Goal: Task Accomplishment & Management: Manage account settings

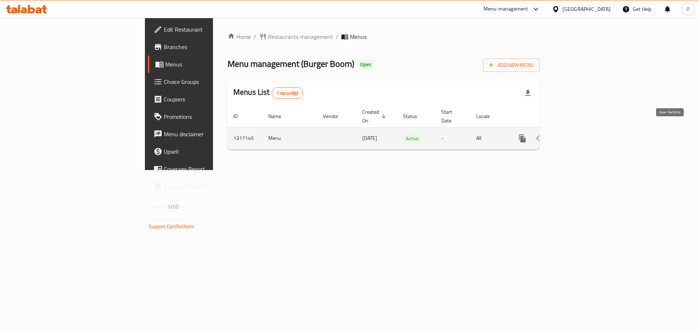
click at [579, 134] on icon "enhanced table" at bounding box center [574, 138] width 9 height 9
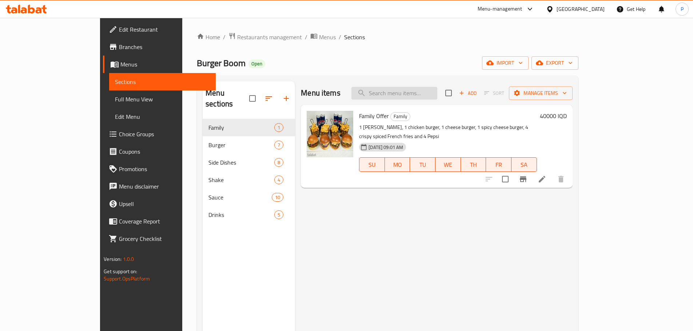
click at [398, 96] on input "search" at bounding box center [394, 93] width 86 height 13
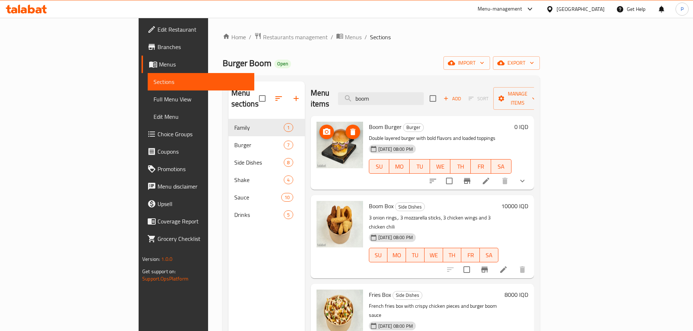
click at [317, 133] on img at bounding box center [340, 145] width 47 height 47
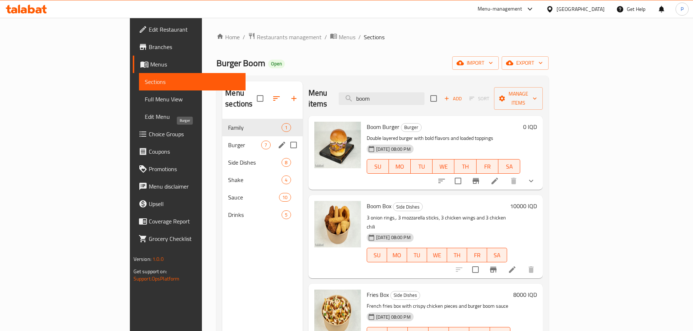
click at [228, 141] on span "Burger" at bounding box center [244, 145] width 33 height 9
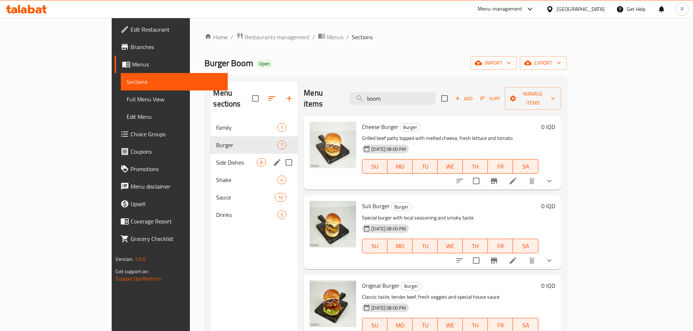
click at [210, 156] on div "Side Dishes 8" at bounding box center [254, 162] width 88 height 17
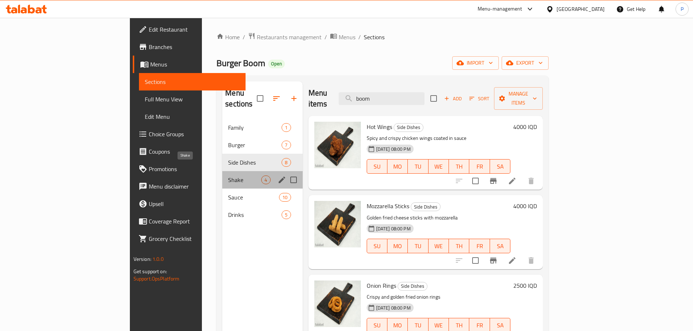
click at [228, 176] on span "Shake" at bounding box center [244, 180] width 33 height 9
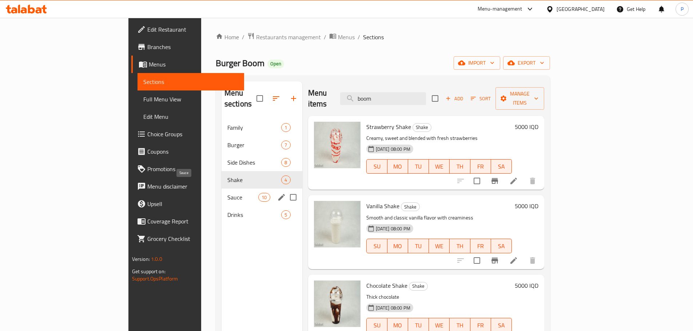
click at [227, 193] on span "Sauce" at bounding box center [242, 197] width 31 height 9
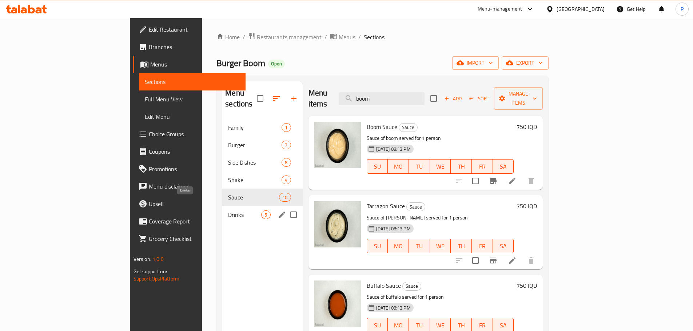
click at [228, 211] on span "Drinks" at bounding box center [244, 215] width 33 height 9
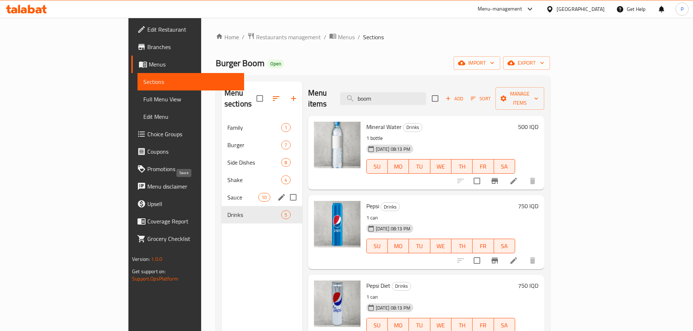
click at [227, 193] on span "Sauce" at bounding box center [242, 197] width 31 height 9
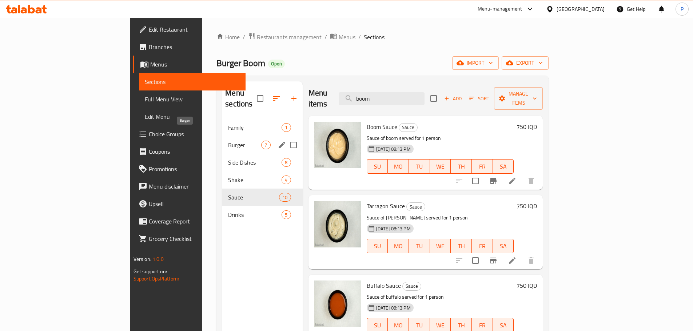
click at [228, 141] on span "Burger" at bounding box center [244, 145] width 33 height 9
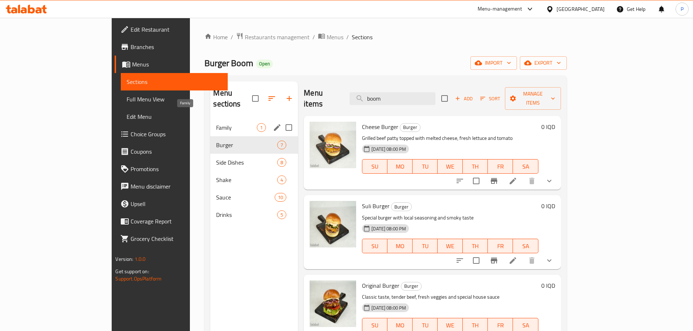
click at [216, 123] on span "Family" at bounding box center [236, 127] width 41 height 9
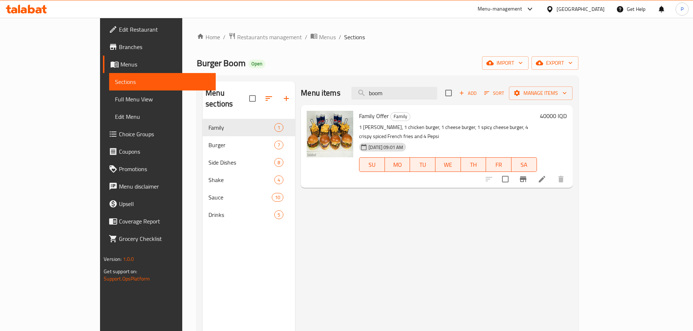
click at [359, 127] on p "1 [PERSON_NAME], 1 chicken burger, 1 cheese burger, 1 spicy cheese burger, 4 cr…" at bounding box center [448, 132] width 178 height 18
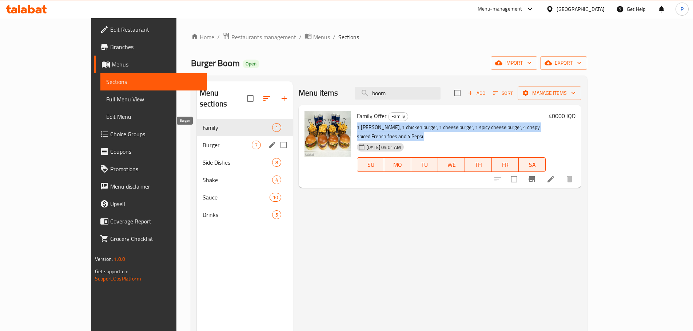
click at [203, 141] on span "Burger" at bounding box center [227, 145] width 49 height 9
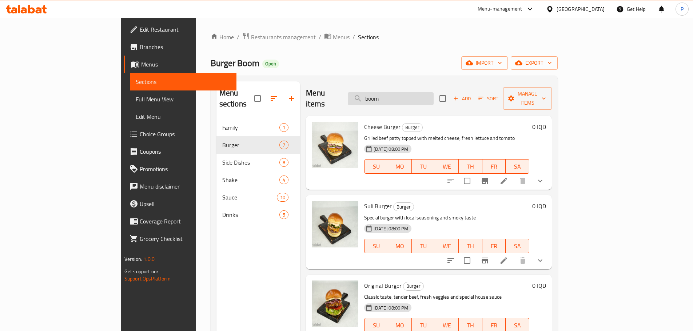
click at [406, 95] on input "boom" at bounding box center [391, 98] width 86 height 13
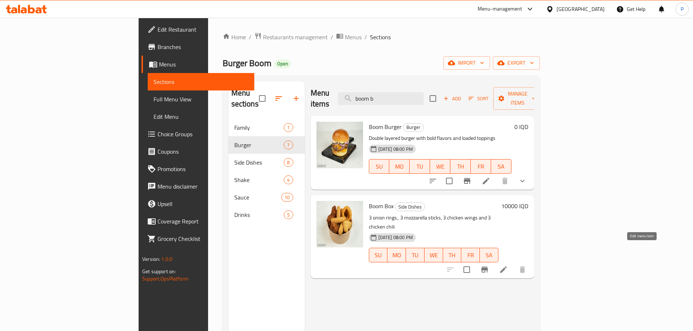
type input "boom b"
click at [507, 267] on icon at bounding box center [503, 270] width 7 height 7
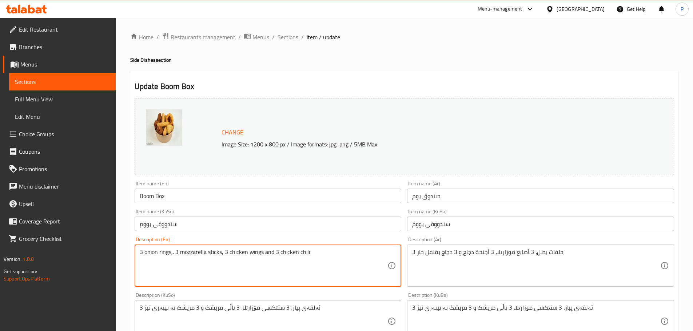
click at [284, 252] on textarea "3 onion rings,. 3 mozzarella sticks, 3 chicken wings and 3 chicken chili" at bounding box center [264, 266] width 248 height 35
click at [266, 278] on textarea "3 onion rings,. 3 mozzarella sticks, 3 chicken wings and 3 chicken chili" at bounding box center [264, 266] width 248 height 35
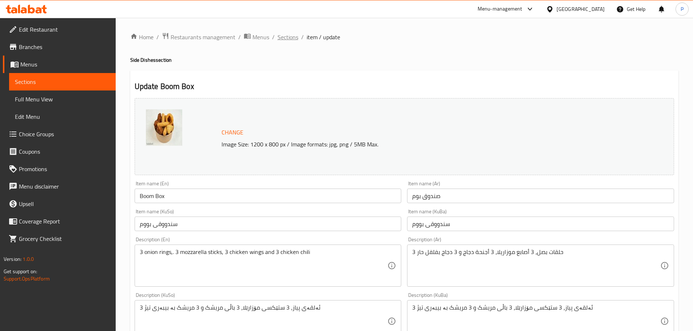
click at [278, 37] on span "Sections" at bounding box center [288, 37] width 21 height 9
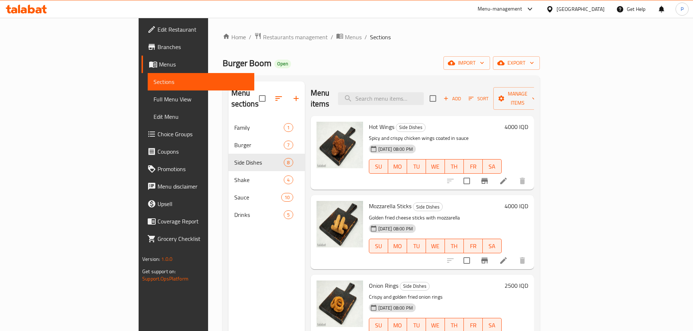
click at [356, 89] on div "Menu items Add Sort Manage items" at bounding box center [422, 98] width 223 height 35
